Goal: Information Seeking & Learning: Check status

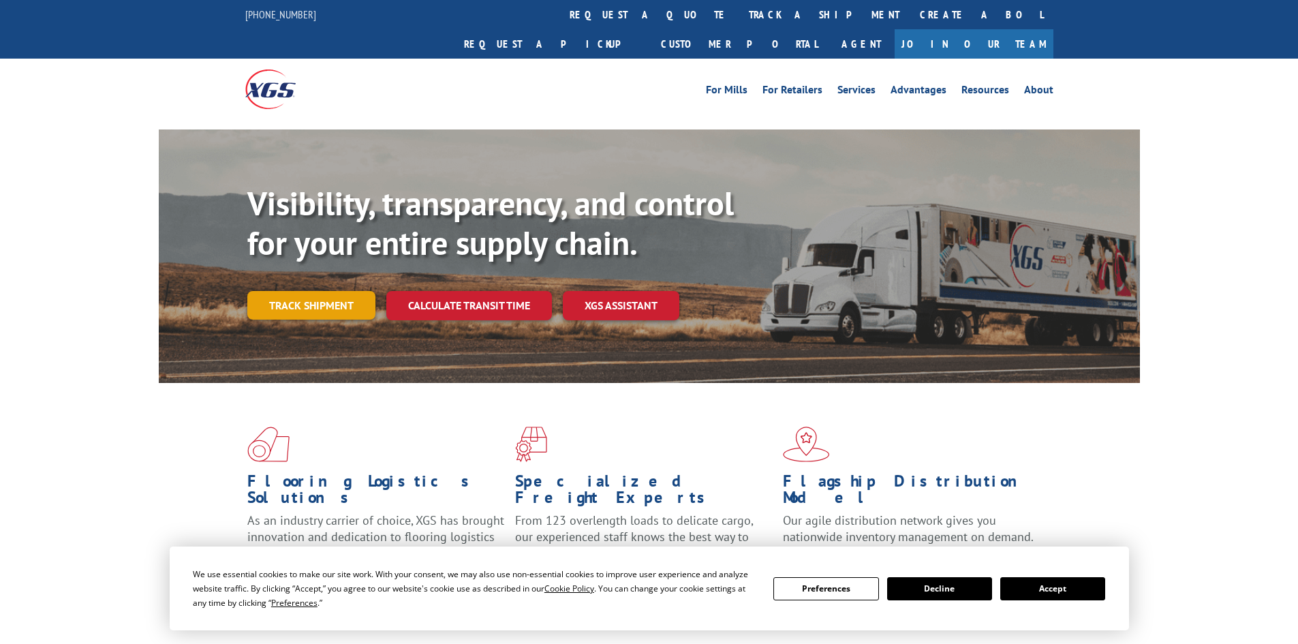
click at [314, 291] on link "Track shipment" at bounding box center [311, 305] width 128 height 29
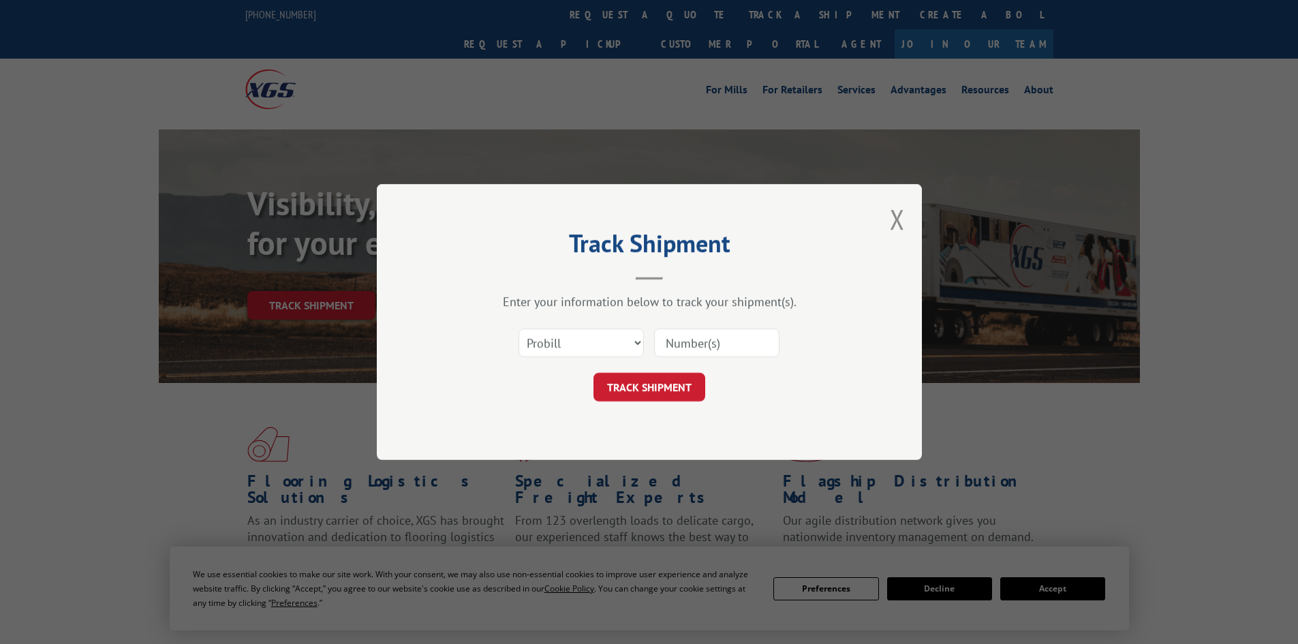
click at [647, 342] on div "Select category... Probill BOL PO" at bounding box center [649, 342] width 409 height 45
drag, startPoint x: 615, startPoint y: 346, endPoint x: 605, endPoint y: 352, distance: 11.0
click at [615, 346] on select "Select category... Probill BOL PO" at bounding box center [581, 343] width 125 height 29
select select "bol"
click at [519, 329] on select "Select category... Probill BOL PO" at bounding box center [581, 343] width 125 height 29
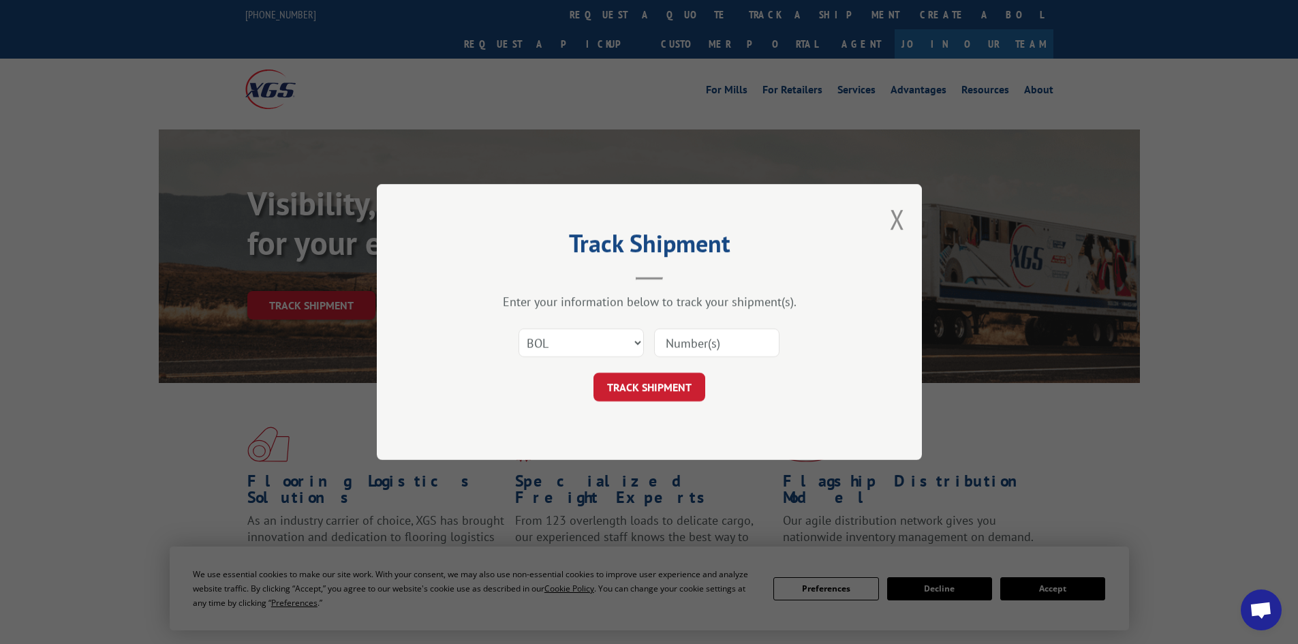
click at [697, 353] on input at bounding box center [716, 343] width 125 height 29
paste input "5142805"
type input "5142805"
click button "TRACK SHIPMENT" at bounding box center [650, 387] width 112 height 29
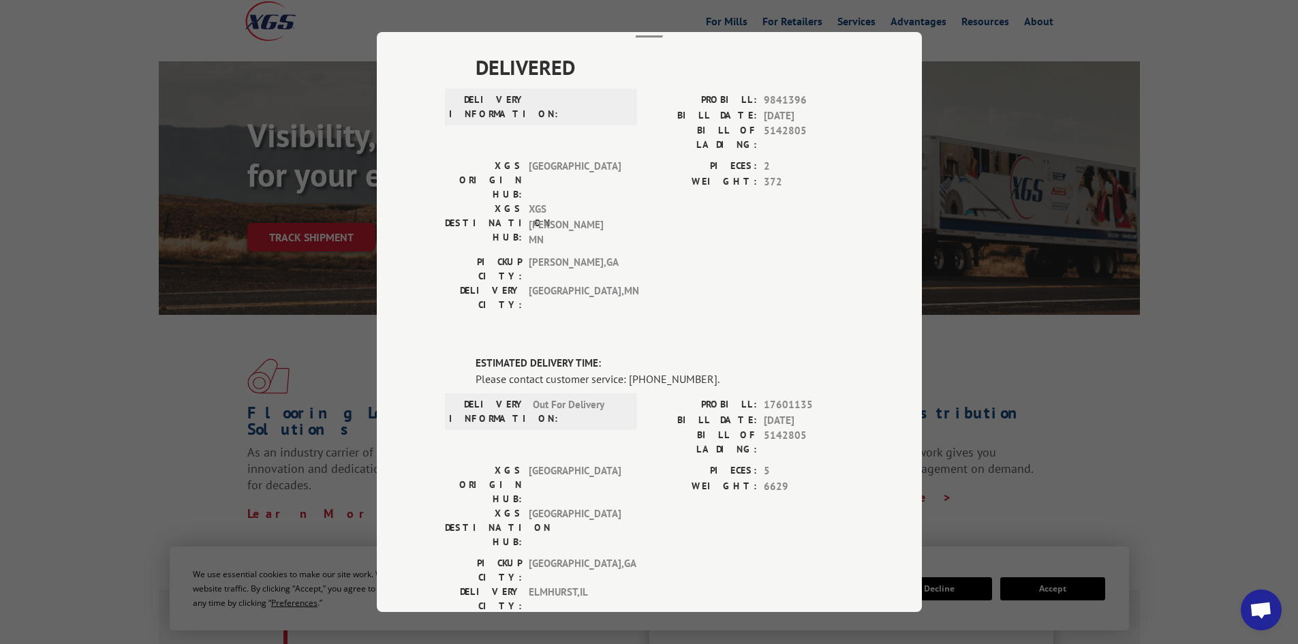
scroll to position [89, 0]
